Goal: Check status: Check status

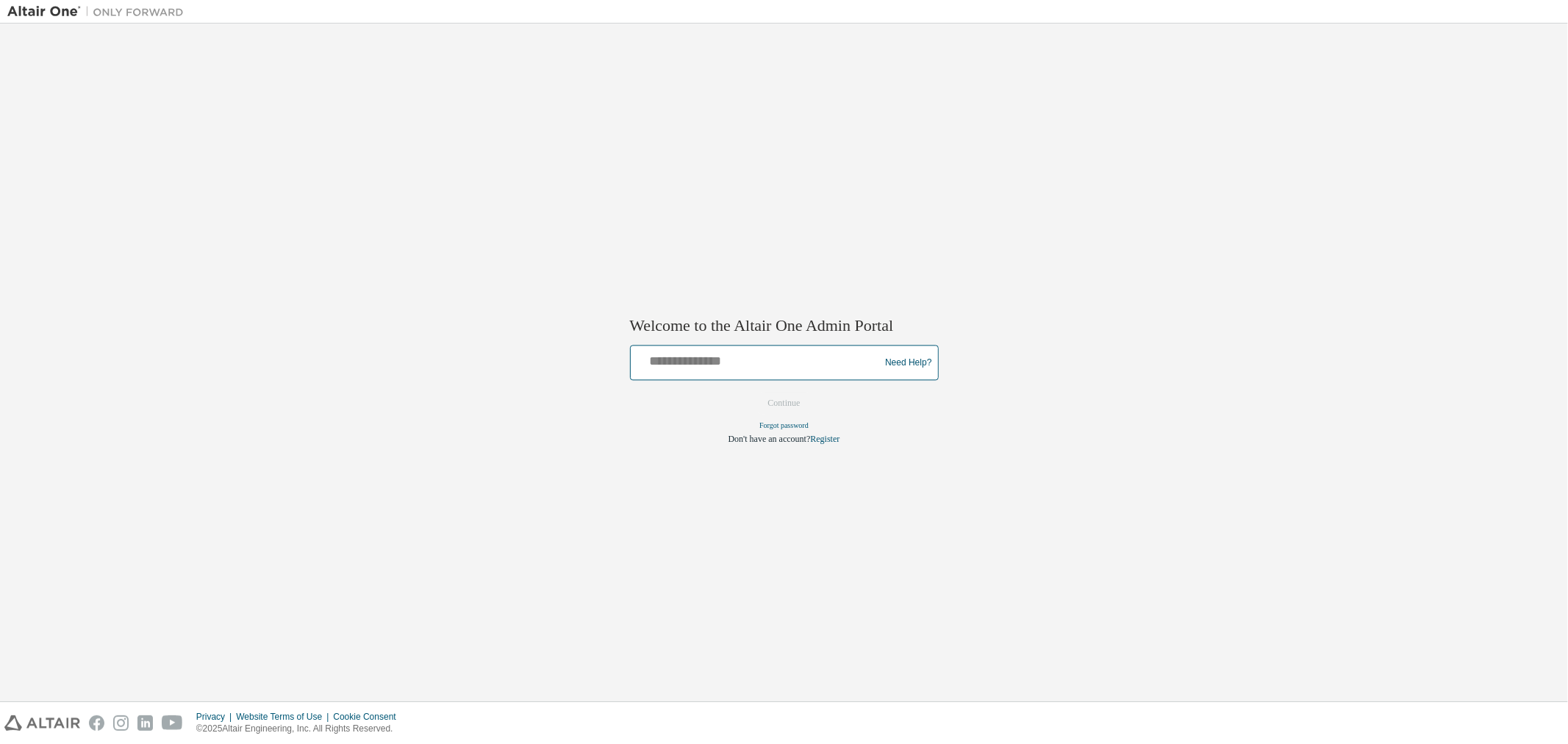
click at [653, 368] on input "text" at bounding box center [757, 360] width 242 height 21
type input "**********"
click at [791, 395] on button "Continue" at bounding box center [784, 403] width 63 height 22
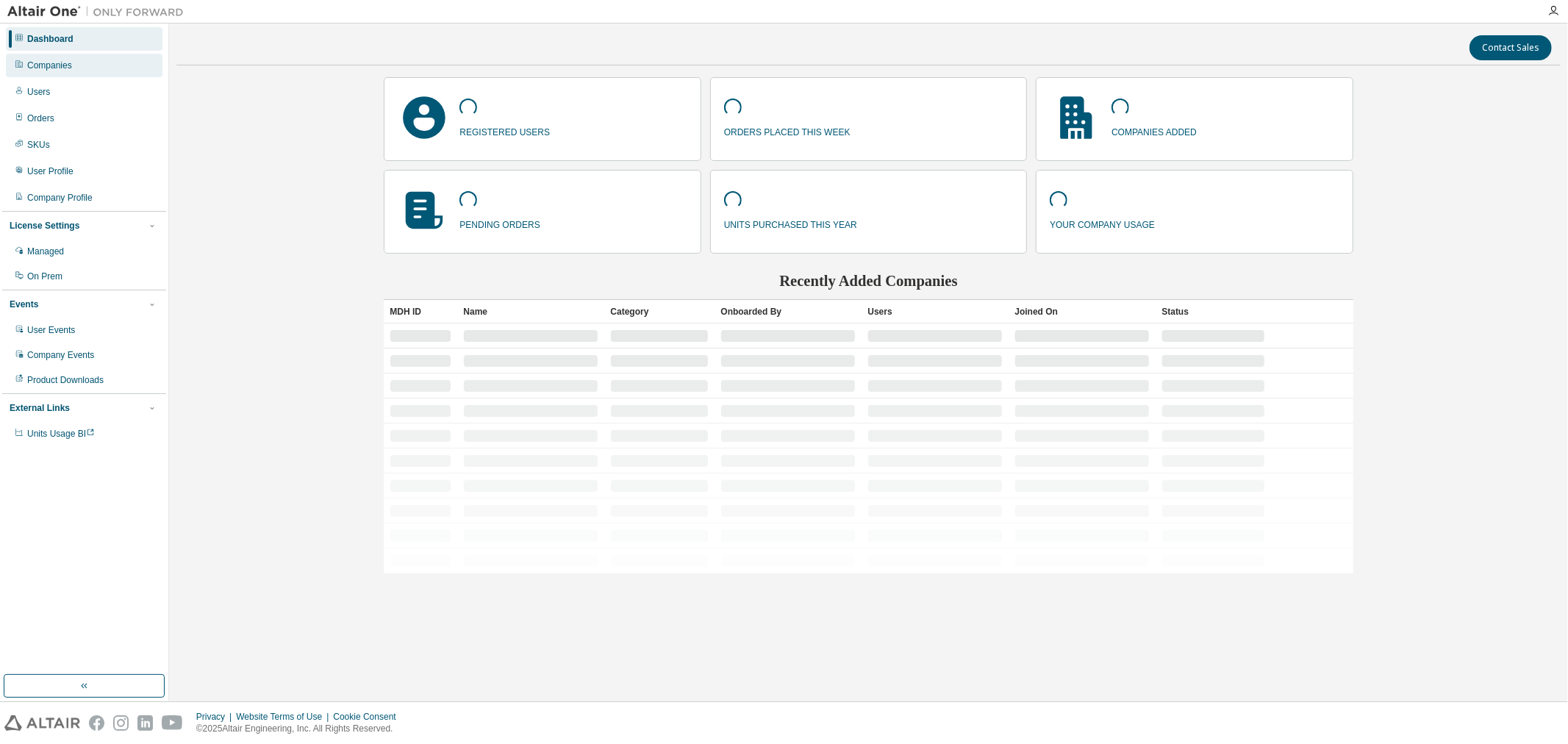
click at [70, 66] on div "Companies" at bounding box center [50, 65] width 45 height 12
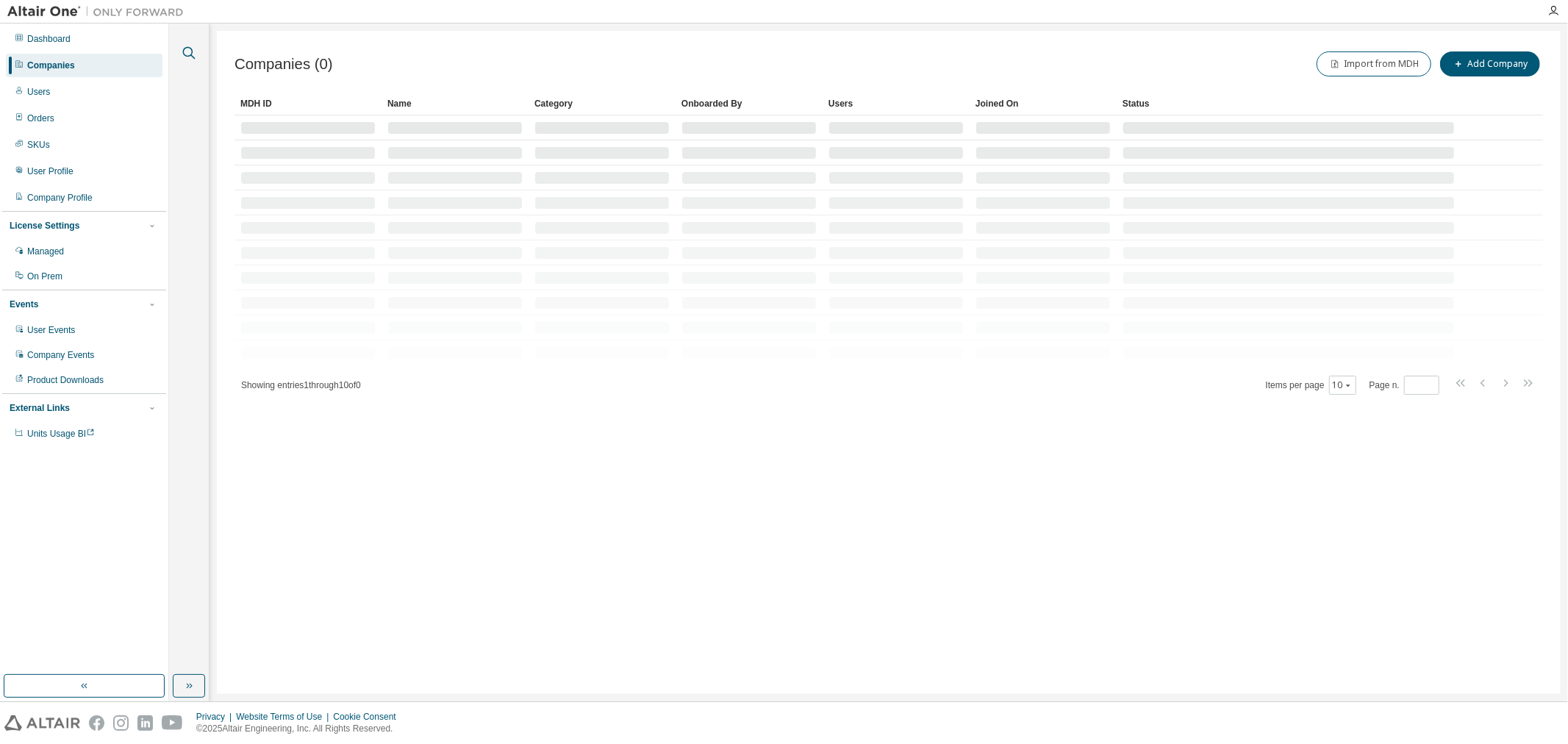
click at [188, 52] on icon "button" at bounding box center [189, 53] width 18 height 18
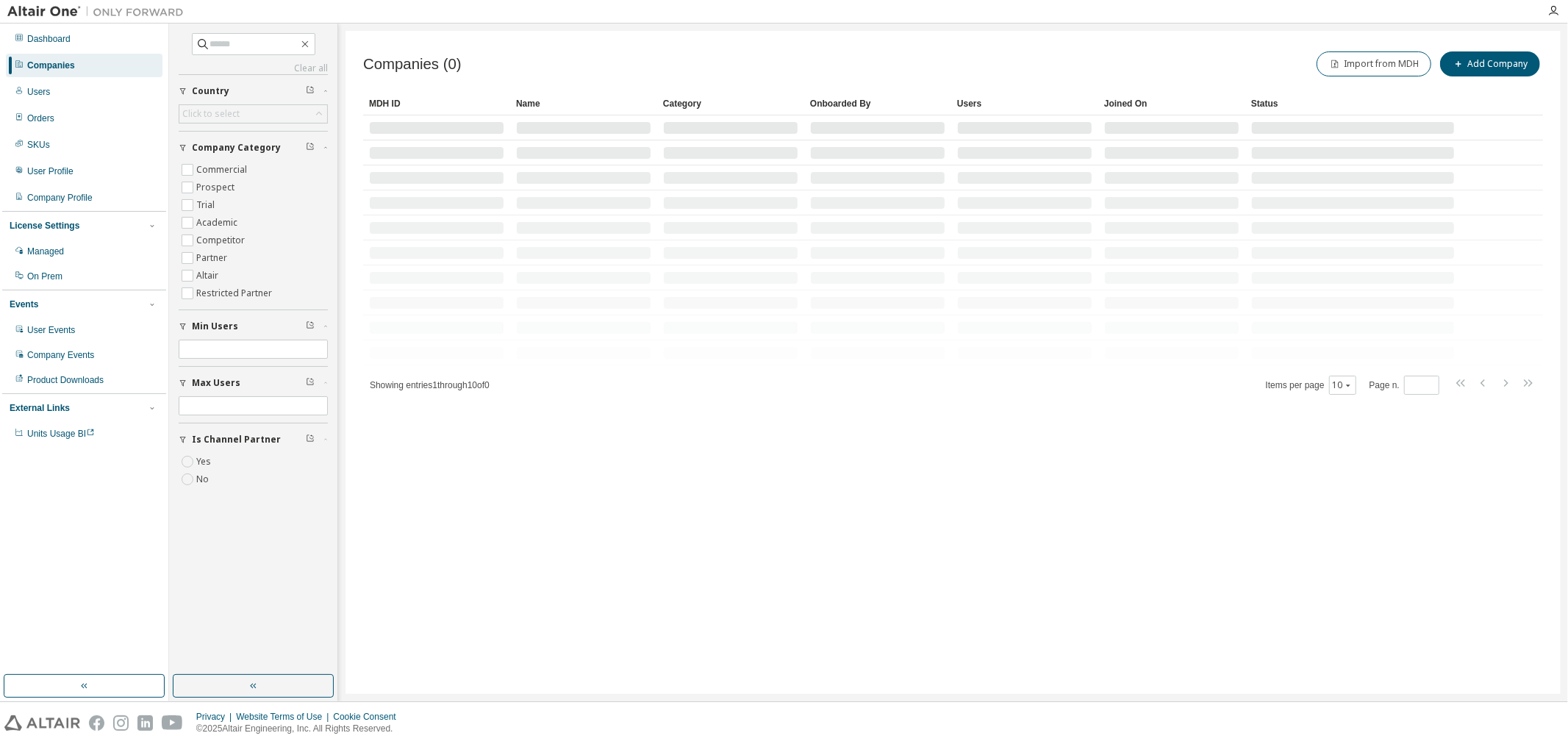
click at [231, 31] on div "Clear all Is Channel Partner Yes No Max Users Min Users Company Category Commer…" at bounding box center [252, 349] width 164 height 647
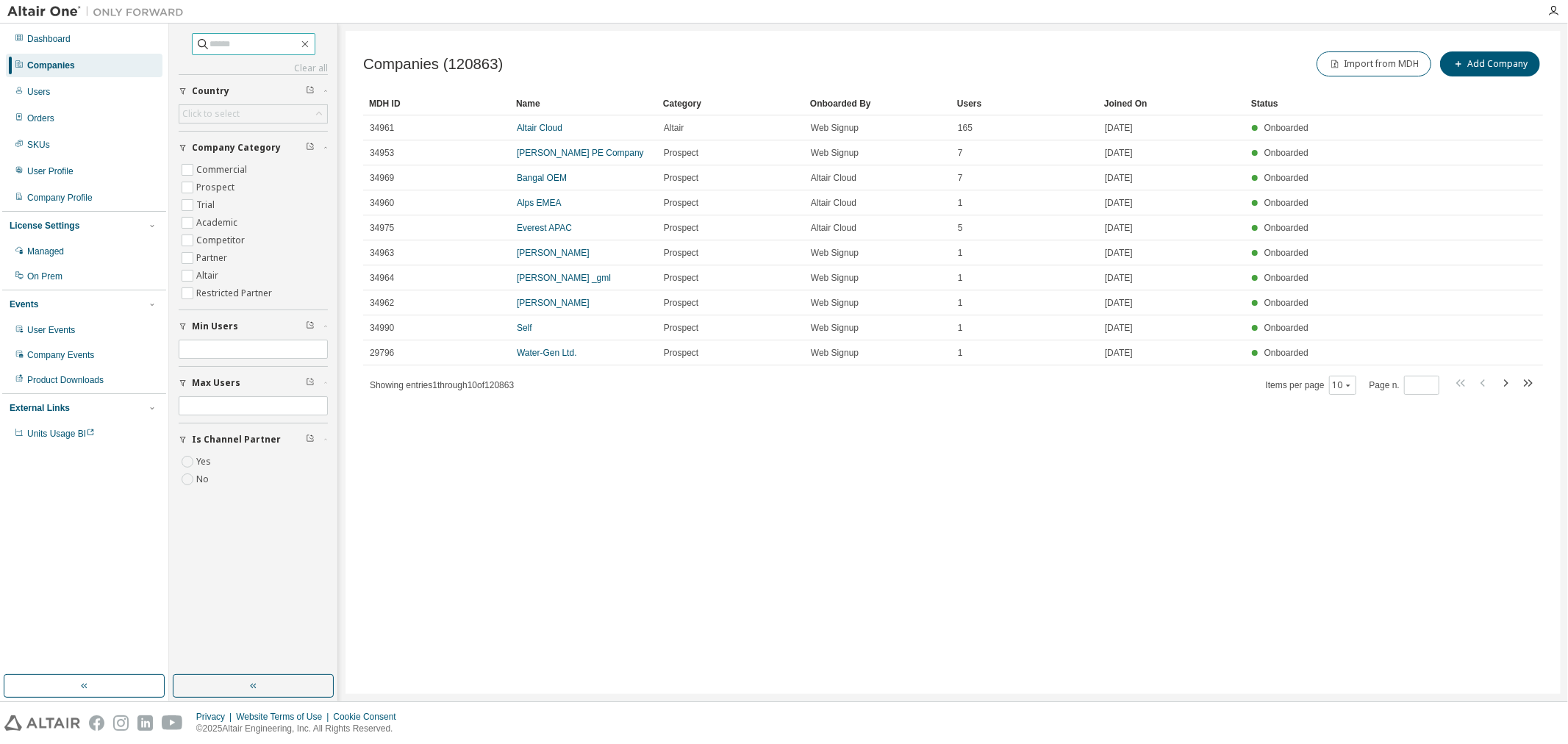
click at [243, 41] on input "text" at bounding box center [254, 44] width 88 height 15
paste input "****"
type input "****"
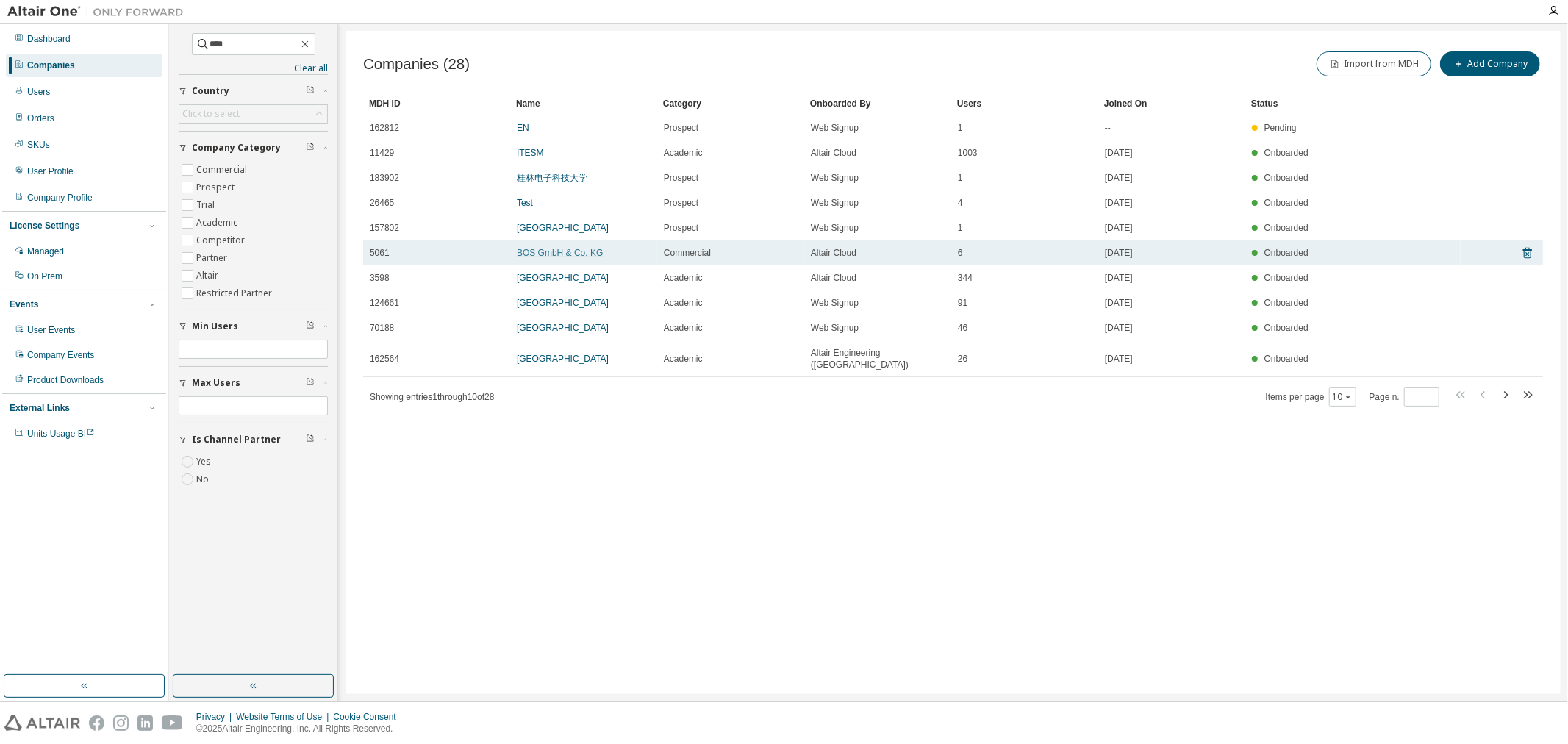
click at [558, 253] on link "BOS GmbH & Co. KG" at bounding box center [560, 253] width 86 height 10
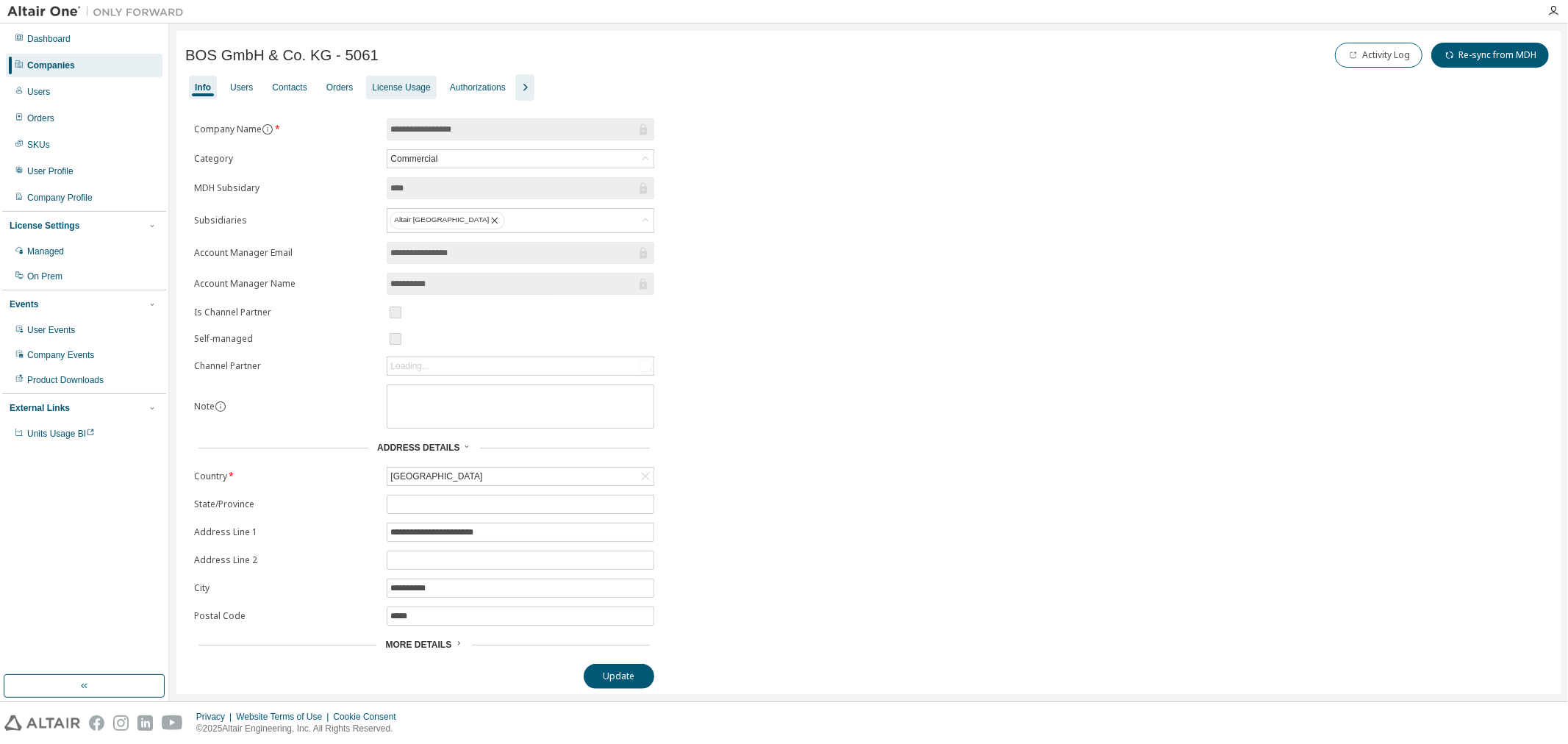
click at [406, 87] on div "License Usage" at bounding box center [401, 87] width 58 height 12
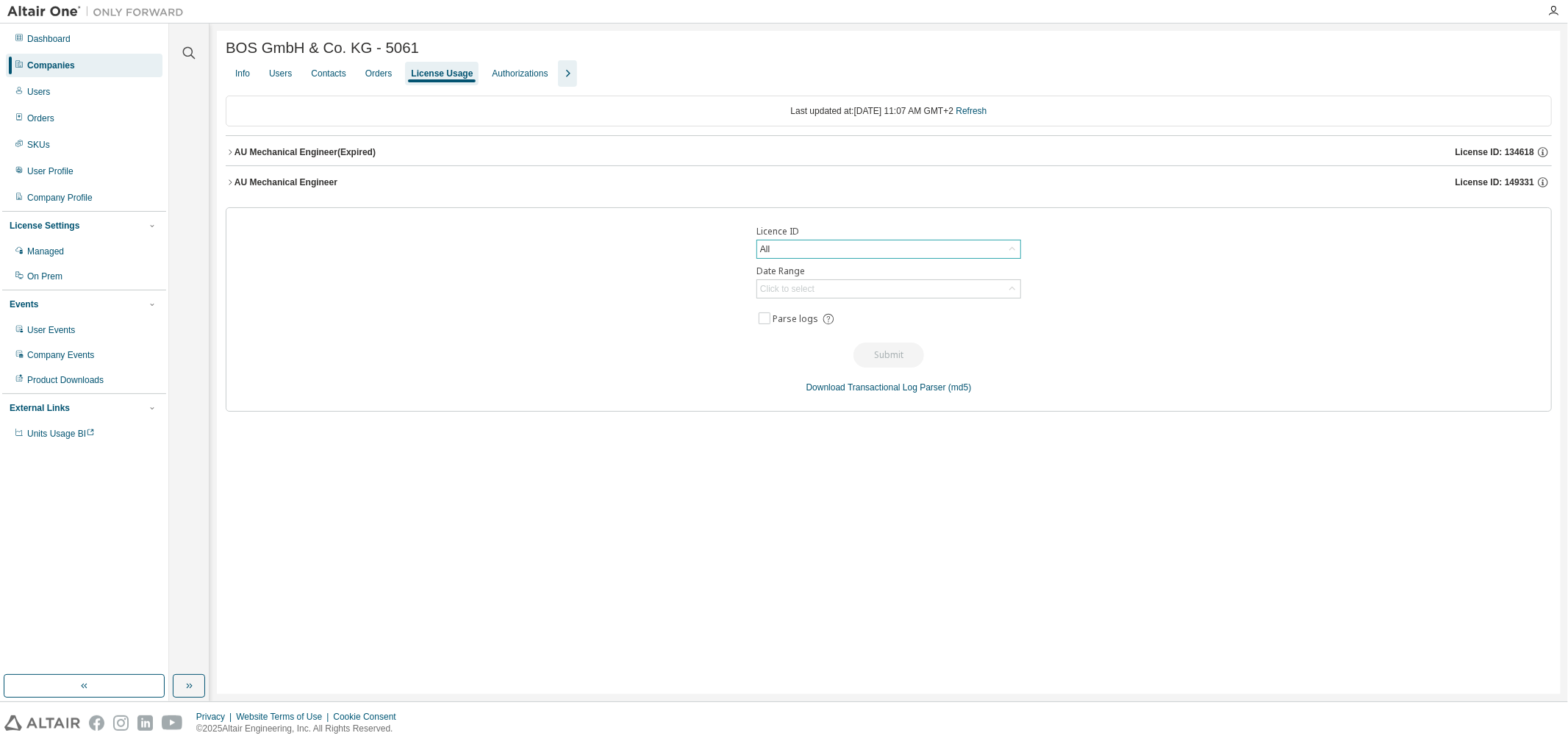
click at [1011, 253] on icon at bounding box center [1012, 249] width 15 height 15
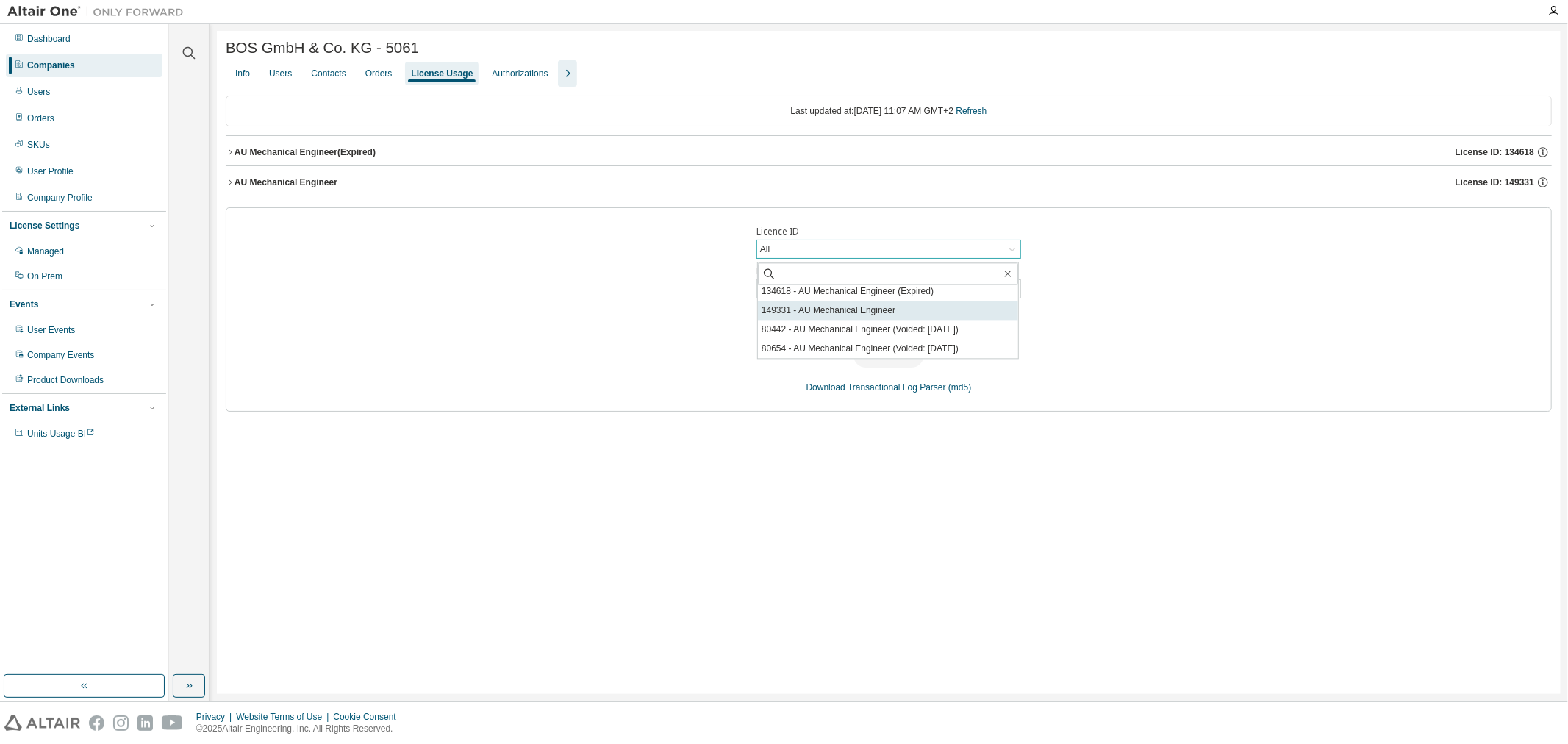
scroll to position [50, 0]
click at [822, 334] on li "149331 - AU Mechanical Engineer" at bounding box center [888, 340] width 260 height 19
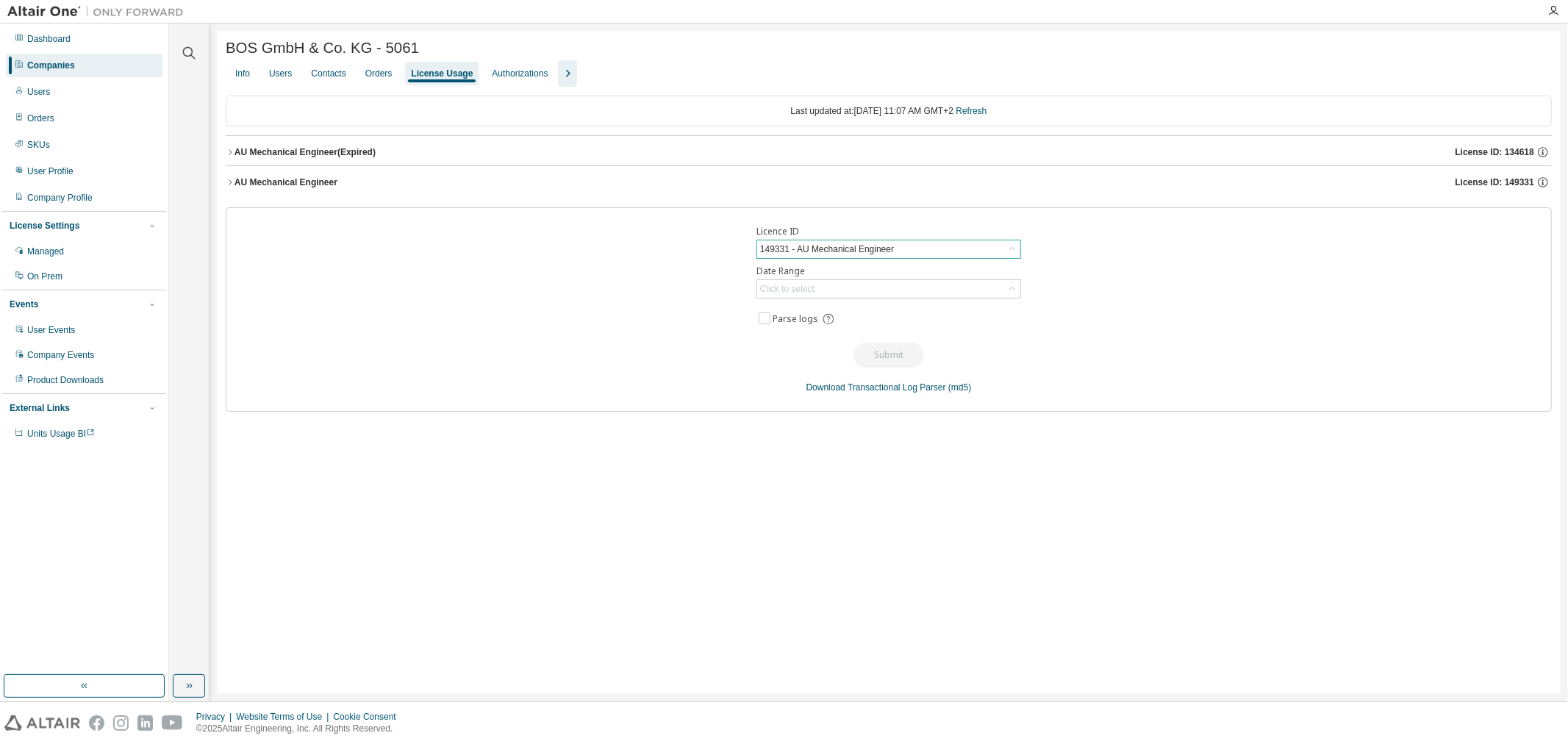
click at [924, 252] on div "149331 - AU Mechanical Engineer" at bounding box center [888, 249] width 263 height 18
click at [1480, 185] on span "License ID: 149331" at bounding box center [1495, 182] width 78 height 12
